Goal: Information Seeking & Learning: Learn about a topic

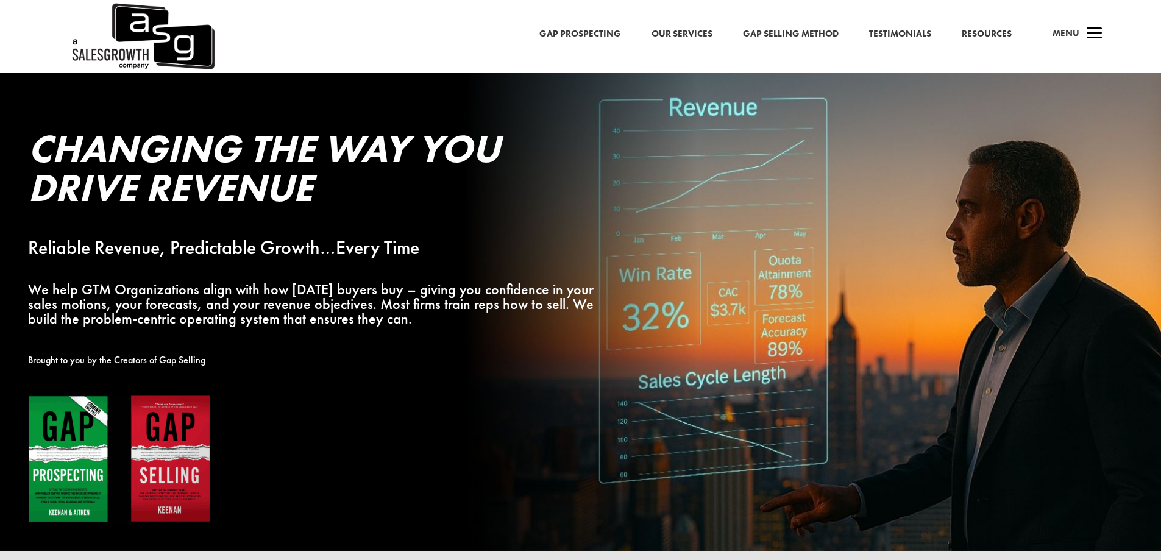
click at [1087, 35] on span "a" at bounding box center [1094, 34] width 24 height 24
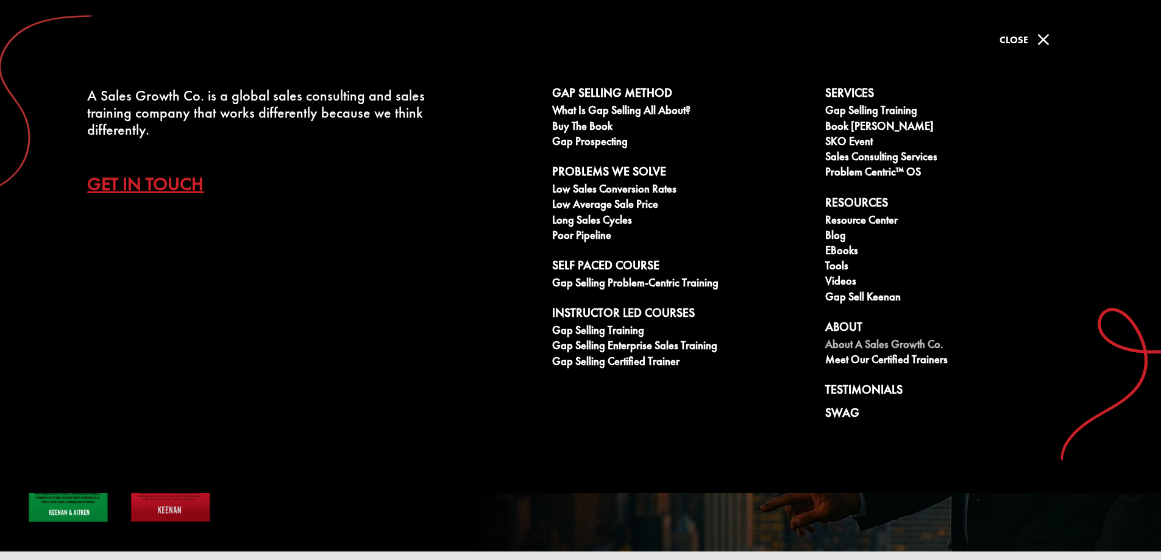
click at [848, 340] on link "About A Sales Growth Co." at bounding box center [955, 345] width 260 height 15
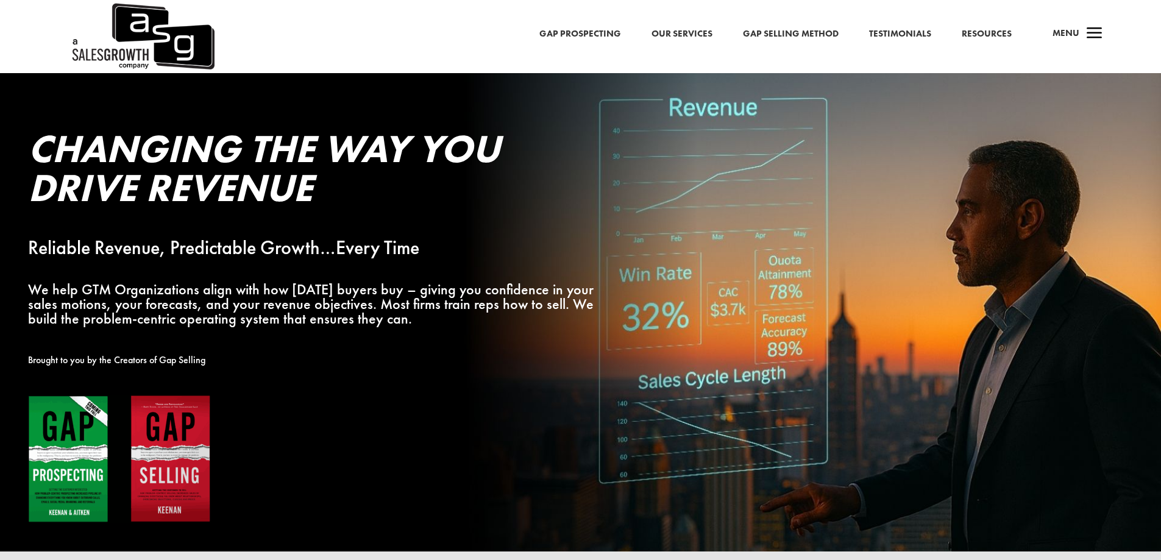
click at [1086, 32] on span "a" at bounding box center [1094, 34] width 24 height 24
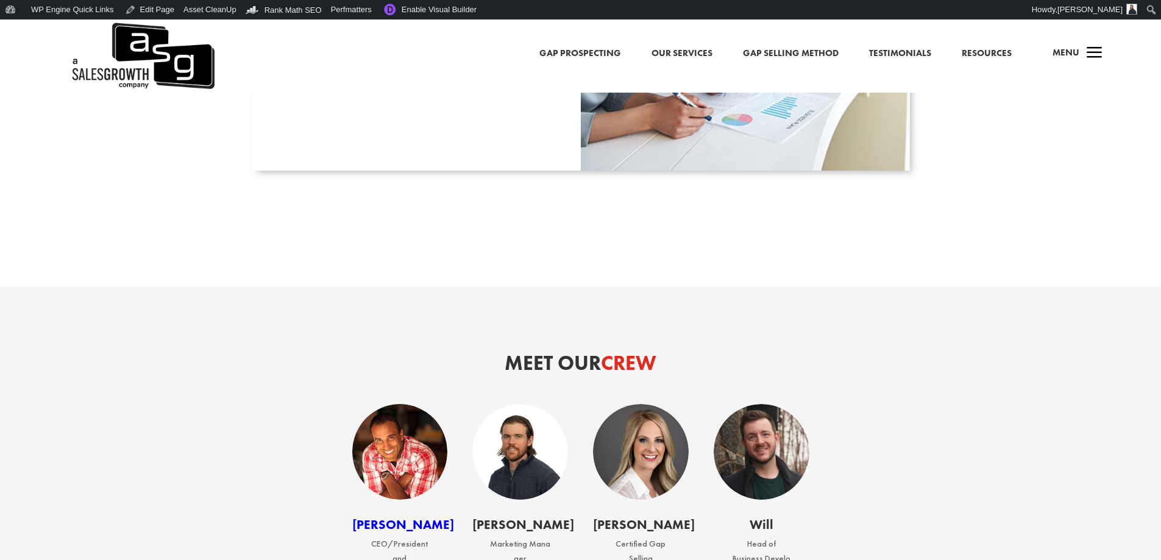
scroll to position [1706, 0]
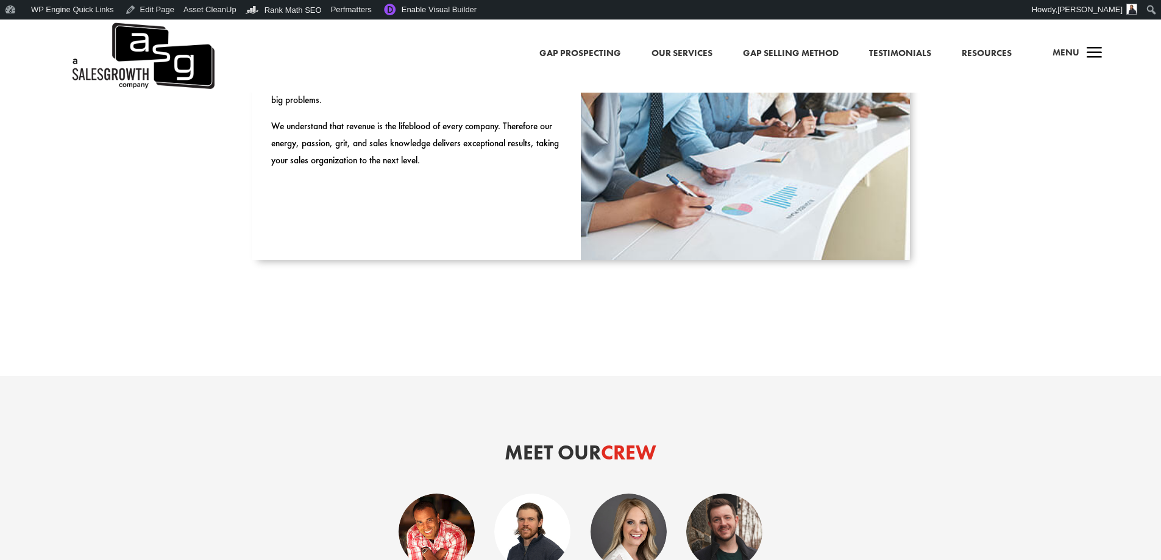
scroll to position [1645, 0]
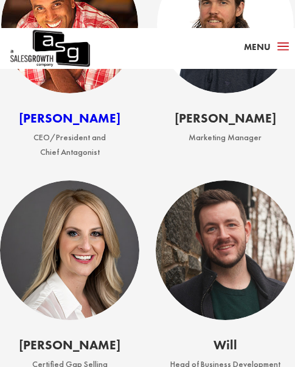
scroll to position [2072, 0]
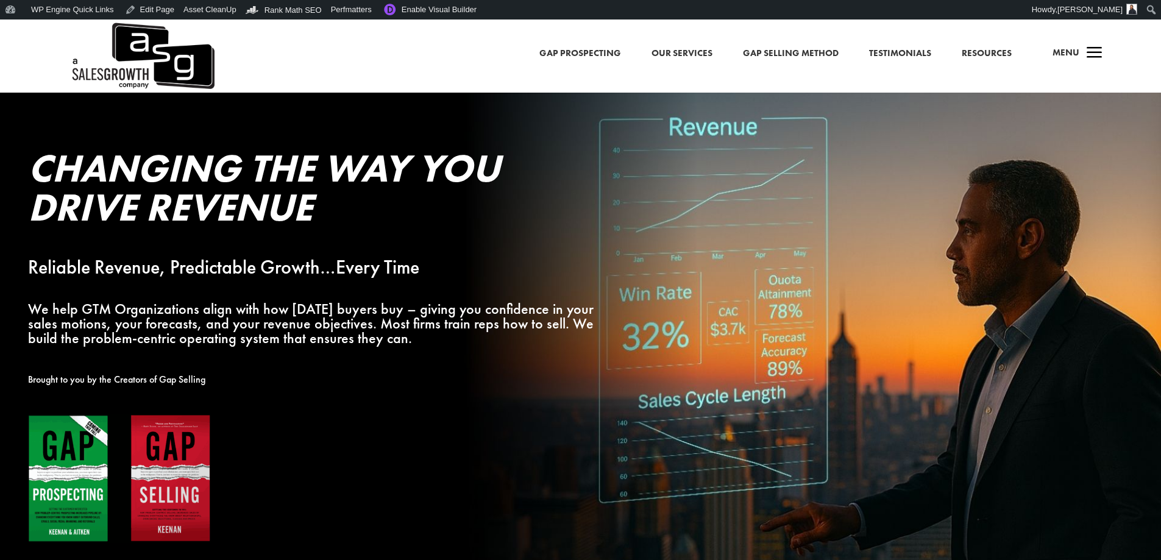
click at [1078, 53] on span "Menu" at bounding box center [1065, 52] width 27 height 12
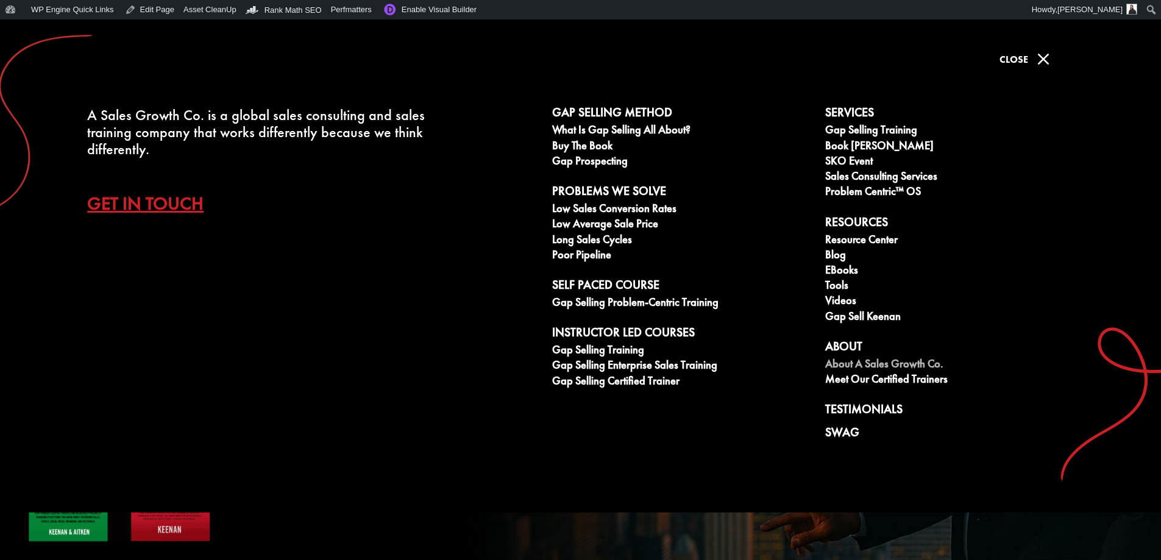
click at [850, 359] on link "About A Sales Growth Co." at bounding box center [955, 365] width 260 height 15
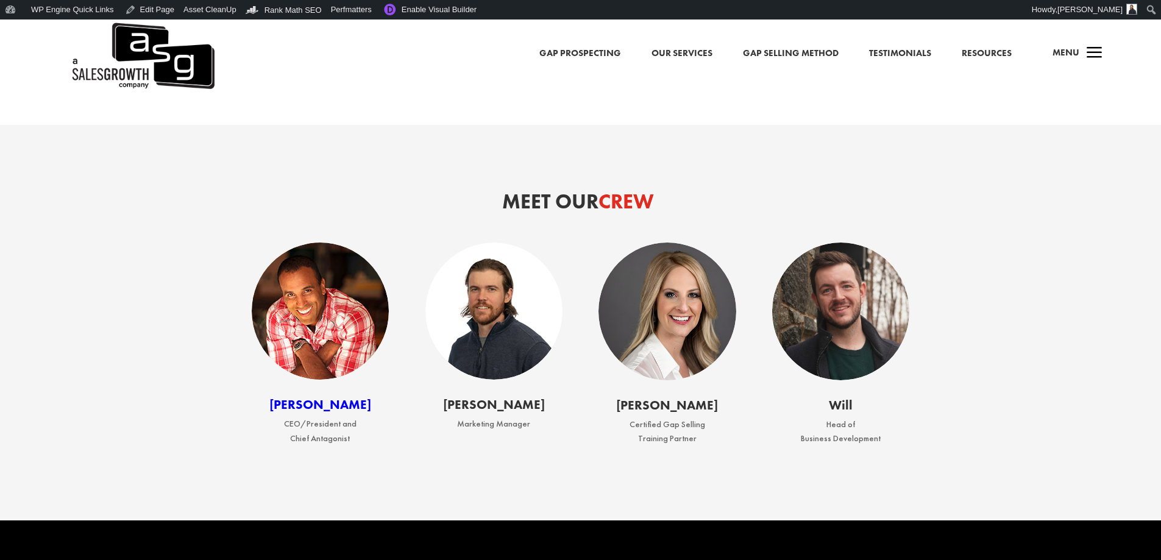
scroll to position [1706, 0]
